Goal: Navigation & Orientation: Find specific page/section

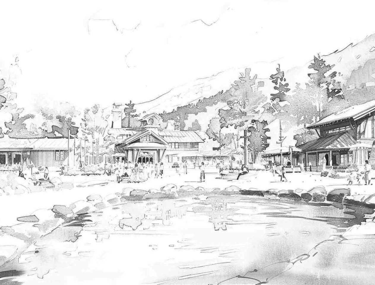
click at [45, 123] on input "text" at bounding box center [23, 126] width 42 height 6
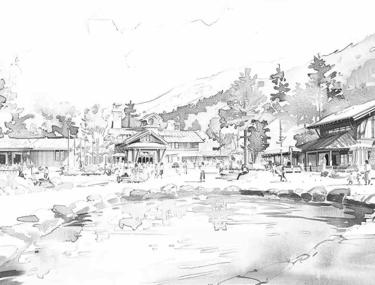
click at [45, 123] on input "text" at bounding box center [23, 126] width 42 height 6
